Goal: Find specific page/section: Find specific page/section

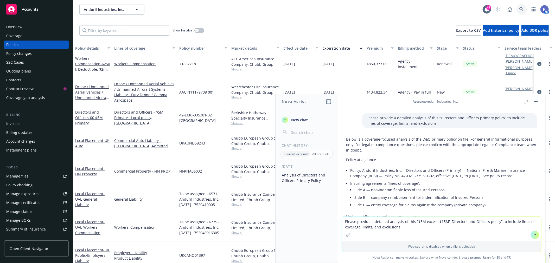
scroll to position [1986, 0]
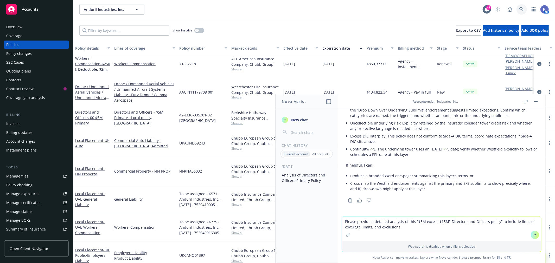
click at [521, 9] on icon at bounding box center [522, 9] width 5 height 5
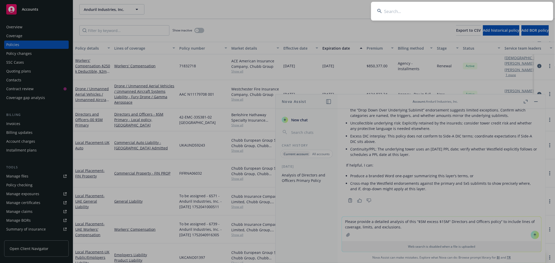
click at [499, 14] on input at bounding box center [462, 11] width 182 height 19
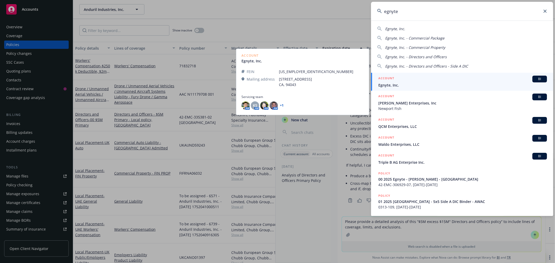
type input "egnyte"
click at [393, 84] on span "Egnyte, Inc." at bounding box center [462, 85] width 169 height 5
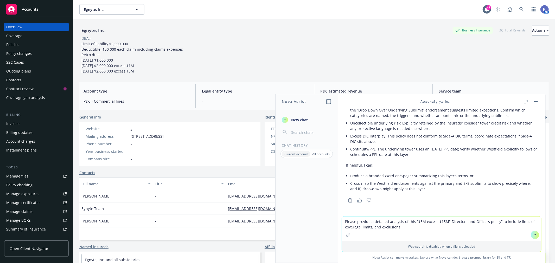
click at [30, 44] on div "Policies" at bounding box center [36, 45] width 60 height 8
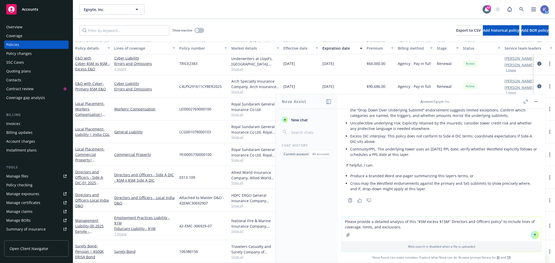
scroll to position [132, 0]
click at [534, 102] on button "button" at bounding box center [536, 102] width 6 height 6
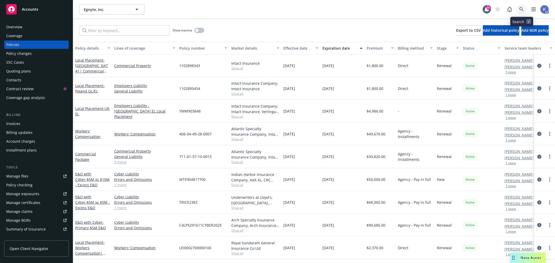
click at [521, 9] on icon at bounding box center [522, 9] width 5 height 5
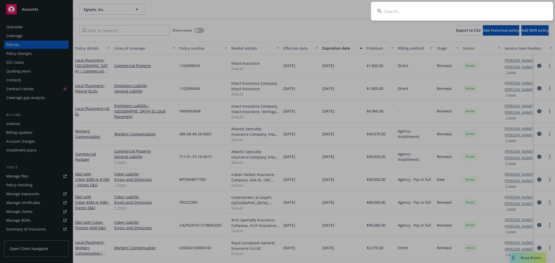
click at [406, 11] on input at bounding box center [462, 11] width 182 height 19
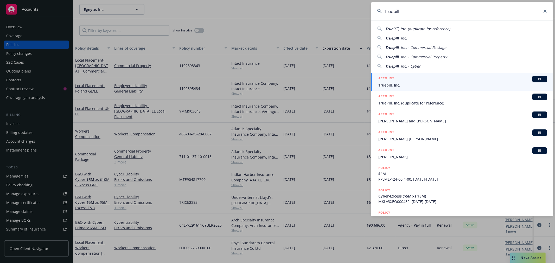
type input "Truepill"
click at [407, 83] on span "Truepill, Inc." at bounding box center [462, 85] width 169 height 5
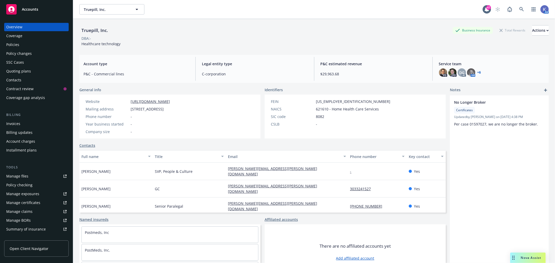
click at [19, 42] on div "Policies" at bounding box center [36, 45] width 60 height 8
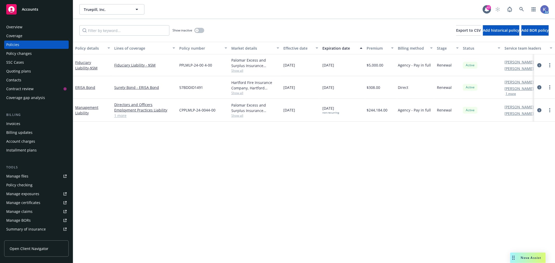
click at [236, 116] on span "Show all" at bounding box center [255, 115] width 48 height 4
click at [237, 70] on span "Show all" at bounding box center [255, 70] width 48 height 4
click at [156, 127] on div "Policy details Lines of coverage Policy number Market details Effective date Ex…" at bounding box center [314, 153] width 482 height 222
click at [235, 140] on div "Policy details Lines of coverage Policy number Market details Effective date Ex…" at bounding box center [314, 153] width 482 height 222
click at [238, 116] on span "Show all" at bounding box center [255, 115] width 48 height 4
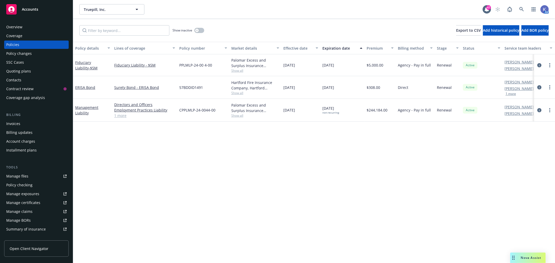
click at [233, 70] on span "Show all" at bounding box center [255, 70] width 48 height 4
drag, startPoint x: 375, startPoint y: 136, endPoint x: 370, endPoint y: 133, distance: 5.5
click at [375, 136] on div "Policy details Lines of coverage Policy number Market details Effective date Ex…" at bounding box center [314, 153] width 482 height 222
click at [234, 71] on span "Show all" at bounding box center [255, 70] width 48 height 4
click at [291, 24] on div "Show inactive Export to CSV Add historical policy Add BOR policy" at bounding box center [314, 30] width 482 height 23
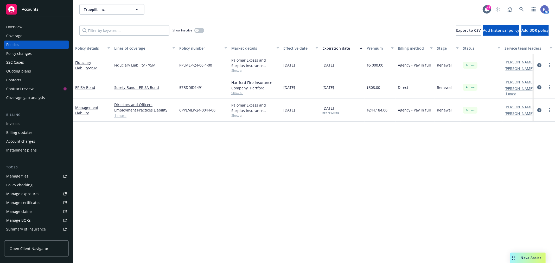
click at [295, 30] on div "Show inactive Export to CSV Add historical policy Add BOR policy" at bounding box center [314, 30] width 482 height 23
click at [266, 25] on div "Show inactive Export to CSV Add historical policy Add BOR policy" at bounding box center [314, 30] width 482 height 23
click at [308, 33] on div "Show inactive Export to CSV Add historical policy Add BOR policy" at bounding box center [314, 30] width 482 height 23
click at [264, 30] on div "Show inactive Export to CSV Add historical policy Add BOR policy" at bounding box center [314, 30] width 482 height 23
click at [262, 27] on div "Show inactive Export to CSV Add historical policy Add BOR policy" at bounding box center [314, 30] width 482 height 23
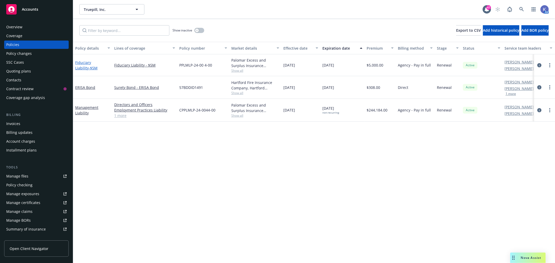
click at [90, 64] on link "Fiduciary Liability - $5M" at bounding box center [86, 65] width 22 height 10
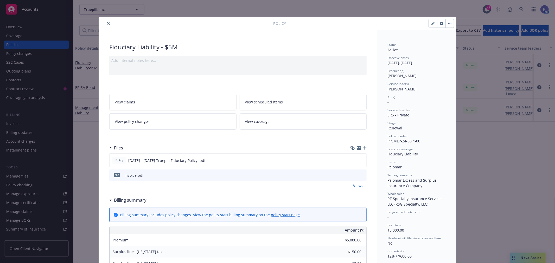
click at [107, 23] on icon "close" at bounding box center [108, 23] width 3 height 3
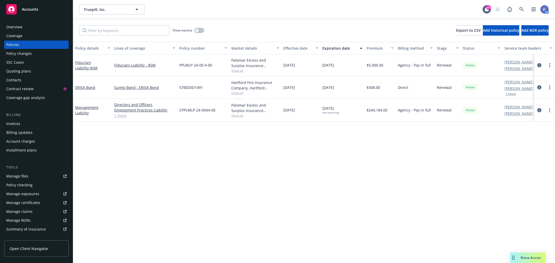
click at [258, 28] on div "Show inactive Export to CSV Add historical policy Add BOR policy" at bounding box center [314, 30] width 482 height 23
click at [285, 30] on div "Show inactive Export to CSV Add historical policy Add BOR policy" at bounding box center [314, 30] width 482 height 23
click at [272, 29] on div "Show inactive Export to CSV Add historical policy Add BOR policy" at bounding box center [314, 30] width 482 height 23
click at [266, 28] on div "Show inactive Export to CSV Add historical policy Add BOR policy" at bounding box center [314, 30] width 482 height 23
click at [265, 28] on div "Show inactive Export to CSV Add historical policy Add BOR policy" at bounding box center [314, 30] width 482 height 23
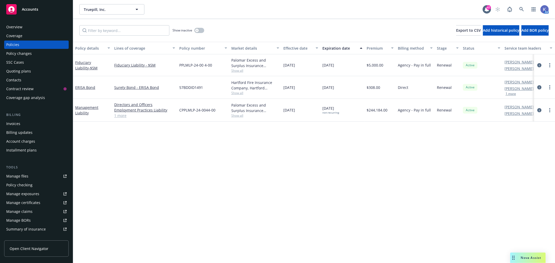
click at [309, 73] on div "[DATE]" at bounding box center [300, 65] width 39 height 22
click at [320, 73] on div "[DATE]" at bounding box center [300, 65] width 39 height 22
click at [311, 74] on div "[DATE]" at bounding box center [300, 65] width 39 height 22
click at [283, 10] on div "Truepill, Inc. Truepill, Inc." at bounding box center [280, 9] width 403 height 10
click at [318, 76] on div "[DATE]" at bounding box center [300, 87] width 39 height 23
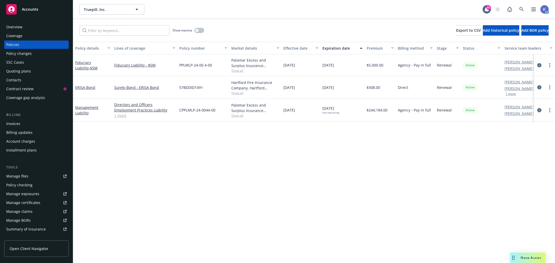
click at [319, 22] on div "Show inactive Export to CSV Add historical policy Add BOR policy" at bounding box center [314, 30] width 482 height 23
click at [290, 169] on div "Policy details Lines of coverage Policy number Market details Effective date Ex…" at bounding box center [314, 153] width 482 height 222
click at [372, 156] on div "Policy details Lines of coverage Policy number Market details Effective date Ex…" at bounding box center [314, 153] width 482 height 222
click at [278, 135] on div "Policy details Lines of coverage Policy number Market details Effective date Ex…" at bounding box center [314, 153] width 482 height 222
click at [347, 141] on div "Policy details Lines of coverage Policy number Market details Effective date Ex…" at bounding box center [314, 153] width 482 height 222
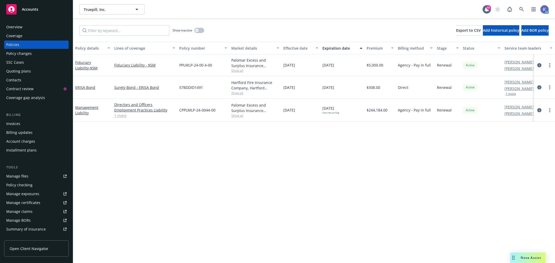
click at [287, 187] on div "Policy details Lines of coverage Policy number Market details Effective date Ex…" at bounding box center [314, 153] width 482 height 222
click at [339, 147] on div "Policy details Lines of coverage Policy number Market details Effective date Ex…" at bounding box center [314, 153] width 482 height 222
click at [273, 132] on div "Policy details Lines of coverage Policy number Market details Effective date Ex…" at bounding box center [314, 153] width 482 height 222
click at [330, 133] on div "Policy details Lines of coverage Policy number Market details Effective date Ex…" at bounding box center [314, 153] width 482 height 222
click at [513, 94] on button "1 more" at bounding box center [511, 93] width 10 height 3
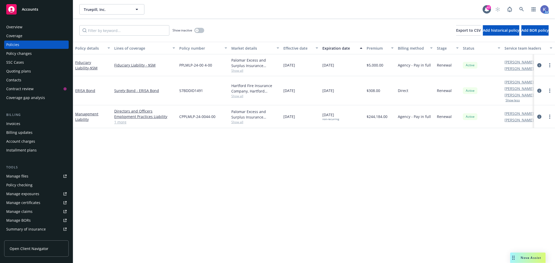
click at [172, 135] on div "Policy details Lines of coverage Policy number Market details Effective date Ex…" at bounding box center [314, 153] width 482 height 222
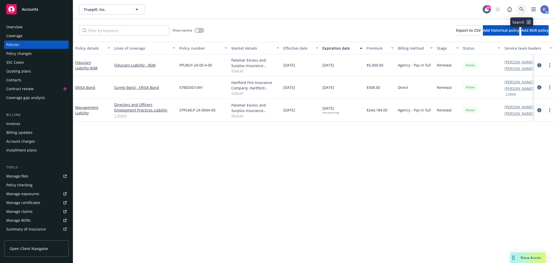
click at [522, 12] on link at bounding box center [522, 9] width 10 height 10
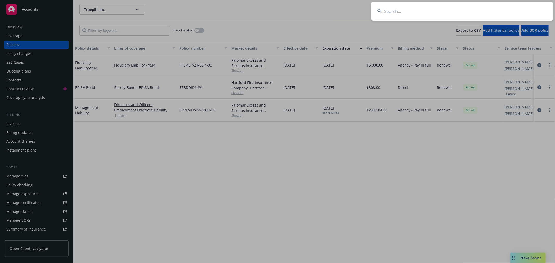
click at [431, 14] on input at bounding box center [462, 11] width 182 height 19
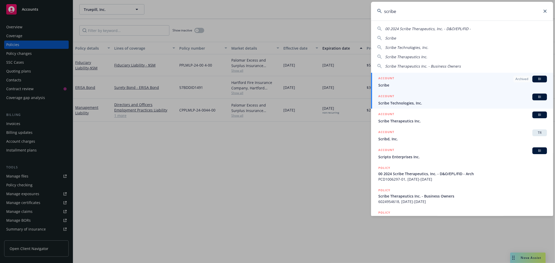
type input "scribe"
click at [395, 101] on span "Scribe Technologies, Inc." at bounding box center [462, 102] width 169 height 5
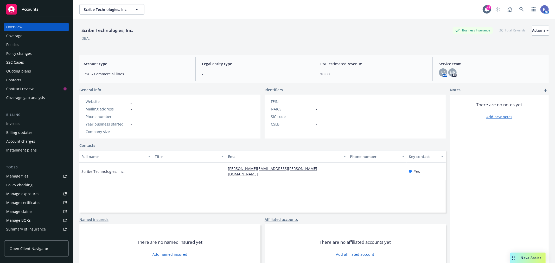
click at [23, 46] on div "Policies" at bounding box center [36, 45] width 60 height 8
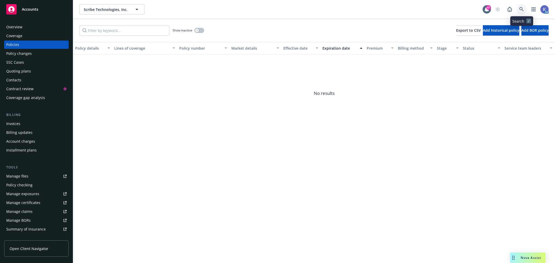
click at [523, 5] on link at bounding box center [522, 9] width 10 height 10
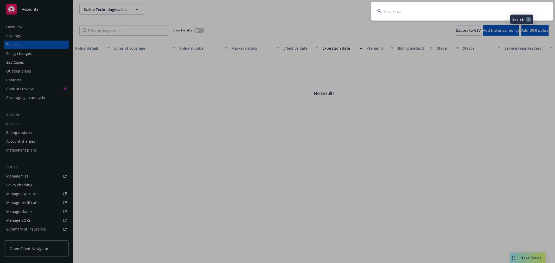
click at [511, 11] on input at bounding box center [462, 11] width 182 height 19
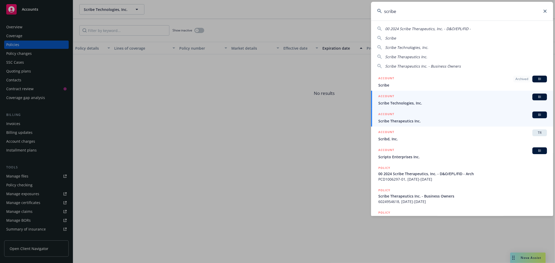
type input "scribe"
click at [406, 121] on span "Scribe Therapeutics Inc." at bounding box center [462, 120] width 169 height 5
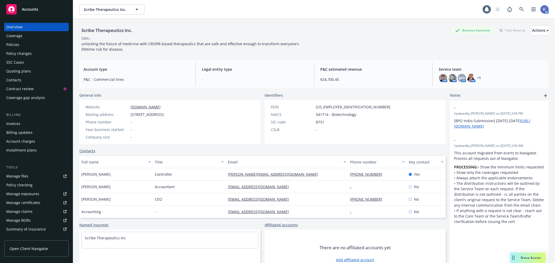
click at [19, 45] on div "Policies" at bounding box center [36, 45] width 60 height 8
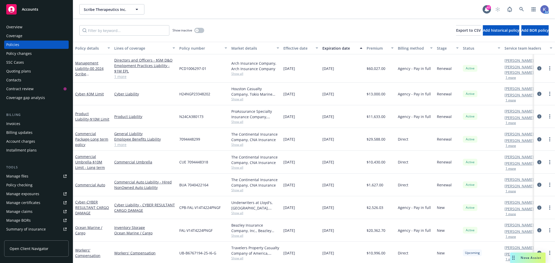
click at [121, 78] on link "1 more" at bounding box center [144, 76] width 61 height 5
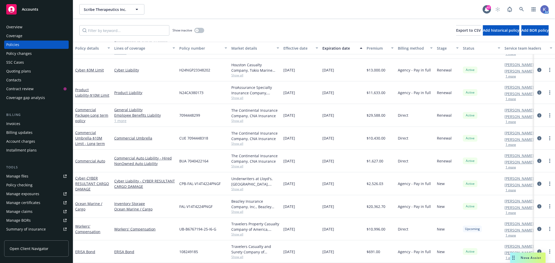
scroll to position [29, 0]
click at [524, 7] on link at bounding box center [522, 9] width 10 height 10
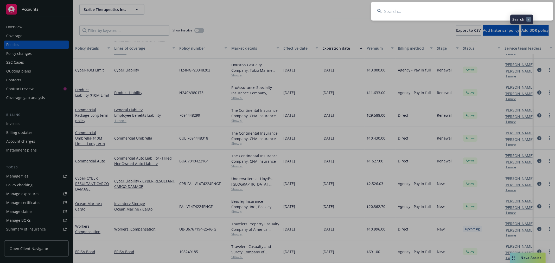
click at [486, 10] on input at bounding box center [462, 11] width 182 height 19
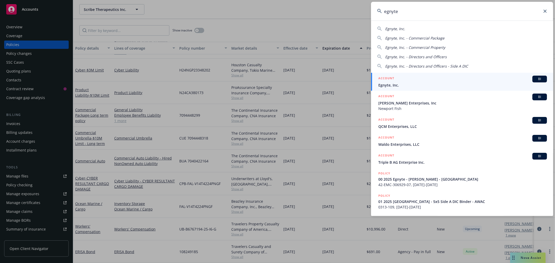
type input "egnyte"
click at [393, 85] on span "Egnyte, Inc." at bounding box center [462, 85] width 169 height 5
